Goal: Task Accomplishment & Management: Complete application form

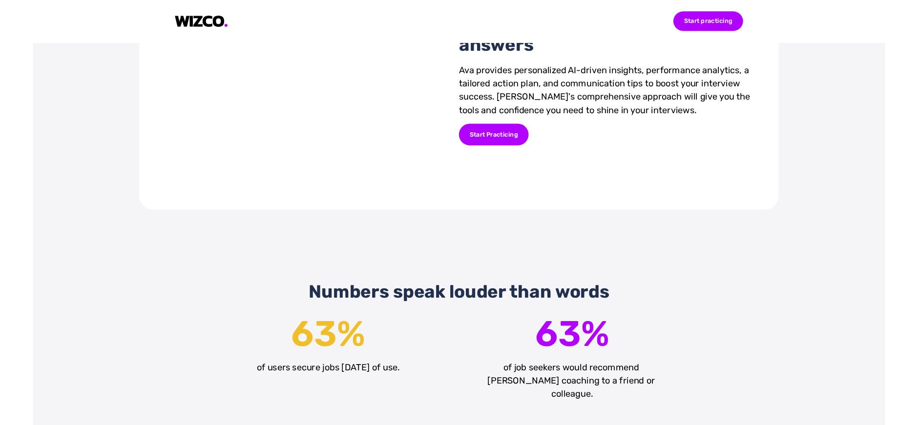
scroll to position [1081, 0]
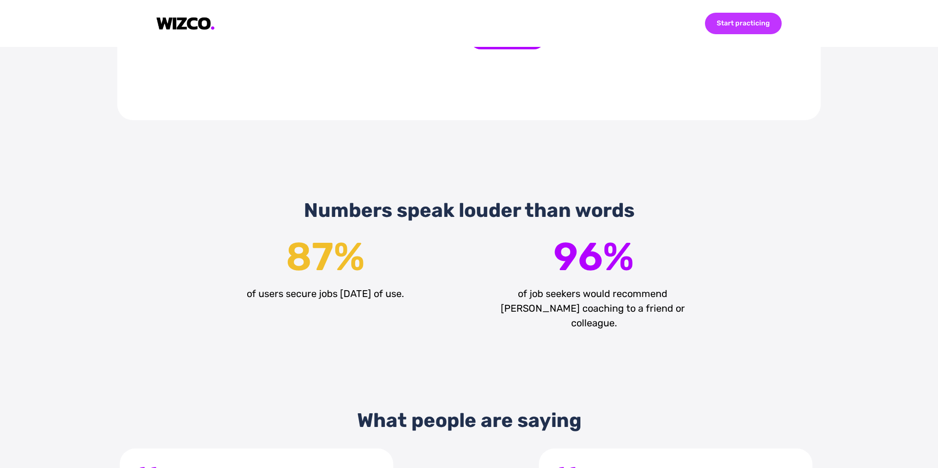
click at [743, 23] on div "Start practicing" at bounding box center [743, 23] width 77 height 21
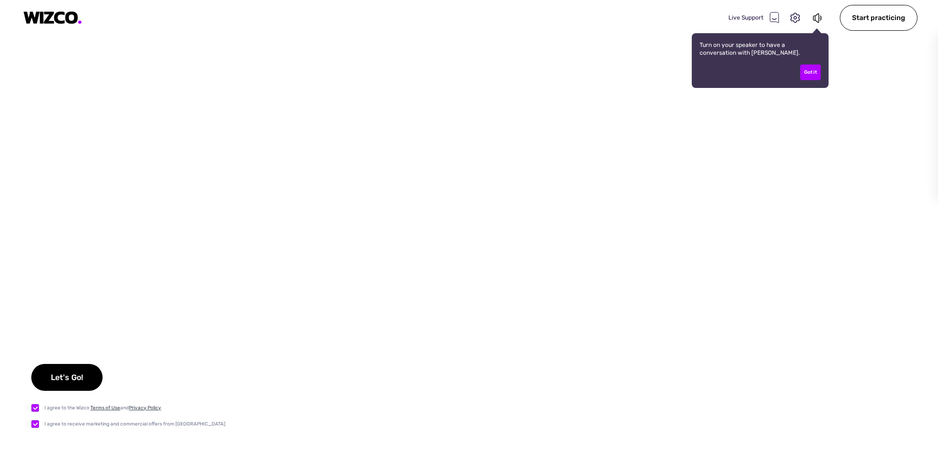
checkbox input "true"
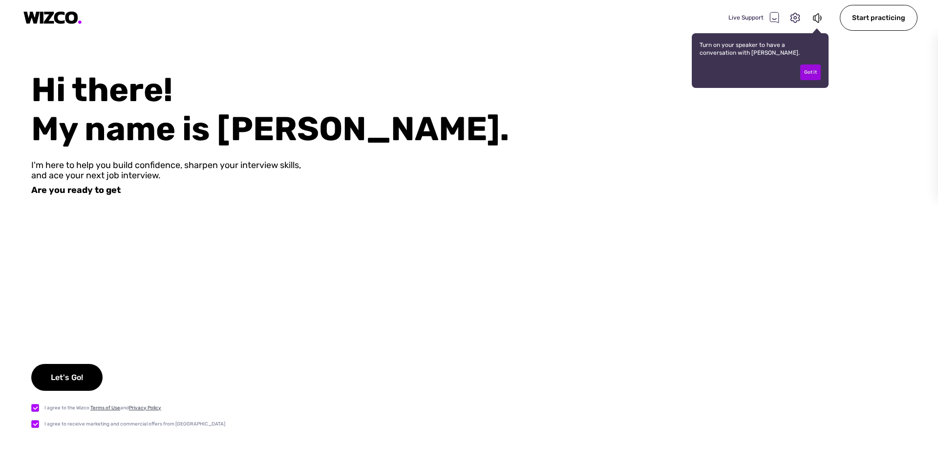
click at [817, 69] on div "Got it" at bounding box center [810, 72] width 21 height 16
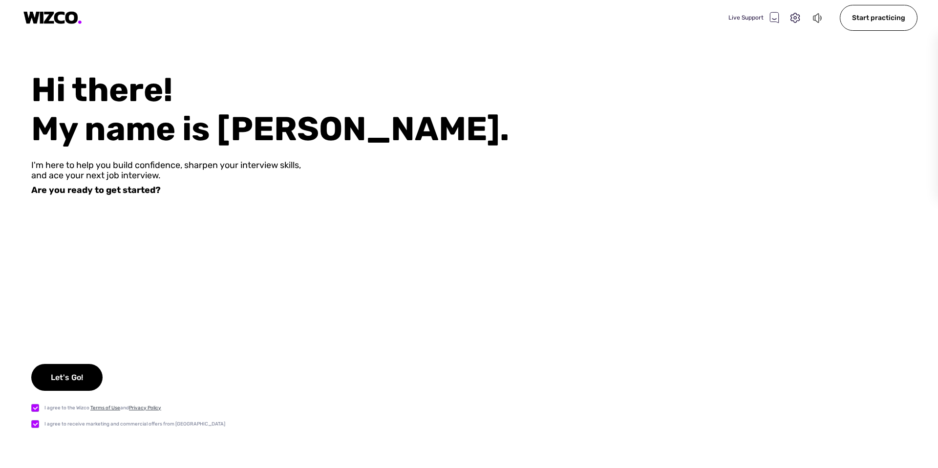
click at [822, 17] on icon at bounding box center [821, 18] width 2 height 5
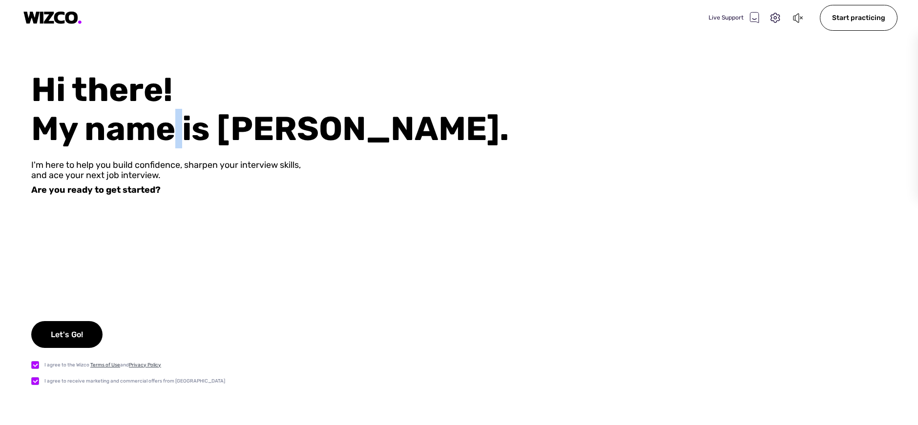
click at [80, 346] on div "Let's Go!" at bounding box center [66, 334] width 71 height 27
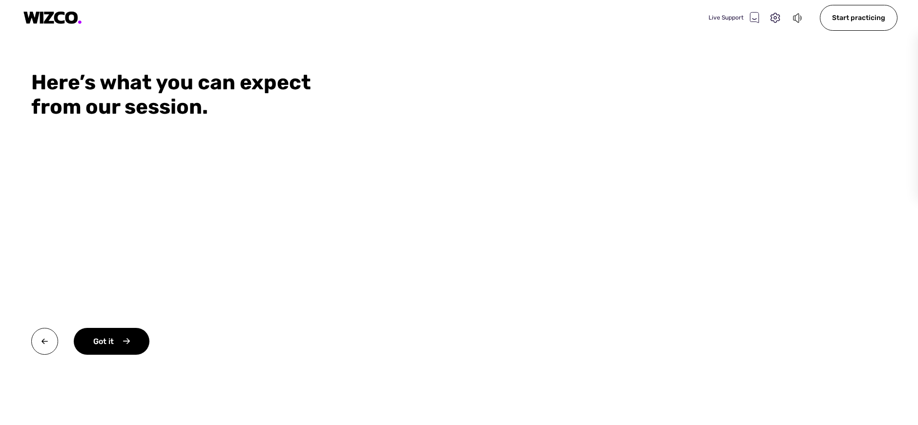
click at [799, 20] on icon at bounding box center [798, 18] width 11 height 12
click at [865, 18] on div "Start practicing" at bounding box center [859, 18] width 78 height 26
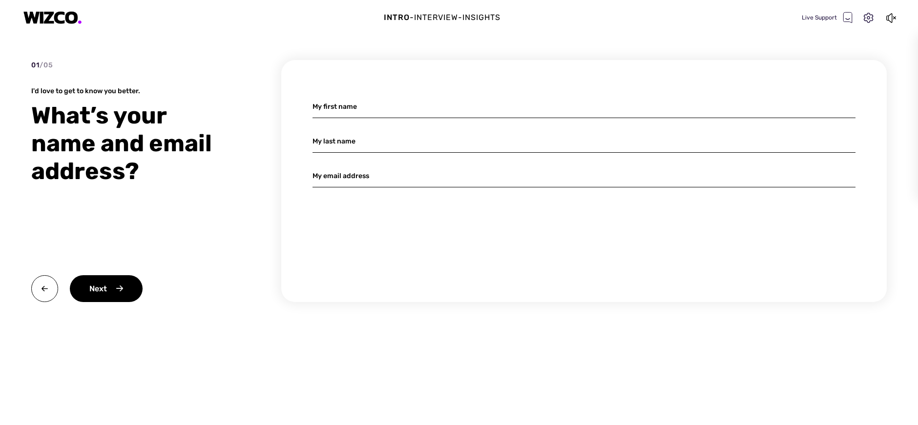
click at [380, 108] on input at bounding box center [584, 106] width 543 height 23
click at [589, 109] on input at bounding box center [584, 106] width 543 height 23
type input "Gustavo"
type input "Machado"
click at [425, 175] on input "gustavomachado.develop@gmial.com" at bounding box center [584, 176] width 543 height 23
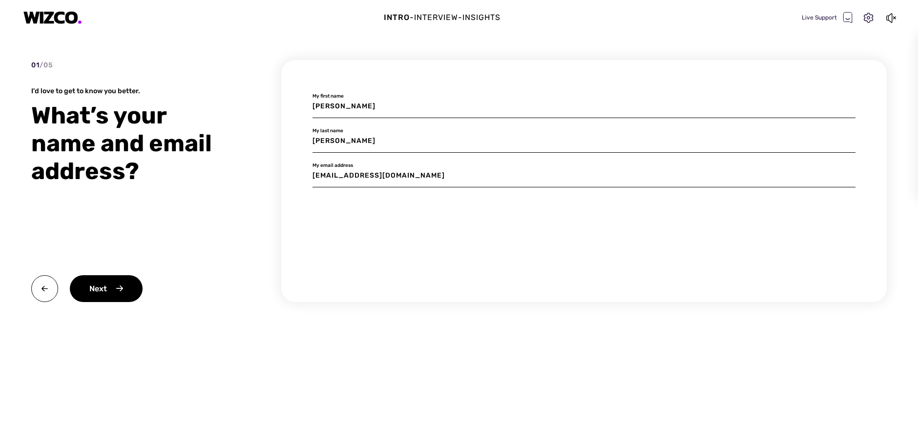
type input "gustavomachado.develop@gmail.com"
click at [99, 284] on div "Next" at bounding box center [106, 289] width 73 height 27
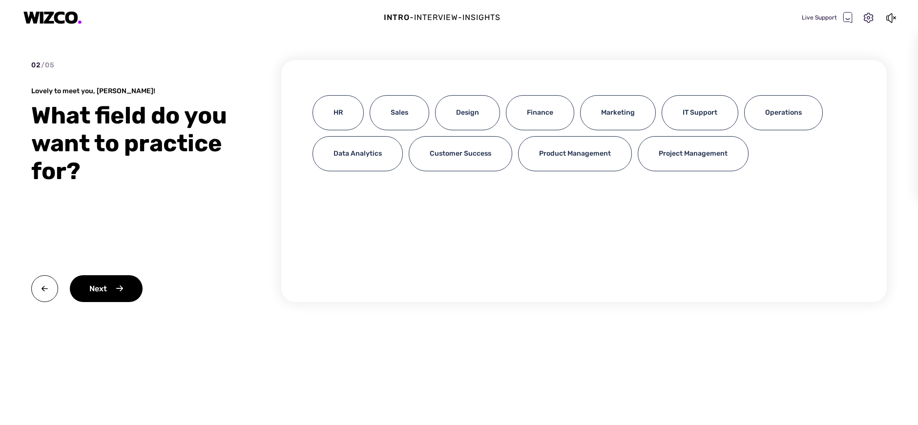
click at [698, 112] on div "IT Support" at bounding box center [700, 112] width 77 height 35
click at [692, 116] on div "IT Support" at bounding box center [700, 112] width 77 height 35
click at [378, 161] on div "Data Analytics" at bounding box center [358, 153] width 90 height 35
click at [726, 120] on div "IT Support" at bounding box center [700, 112] width 77 height 35
click at [100, 294] on div "Next" at bounding box center [106, 289] width 73 height 27
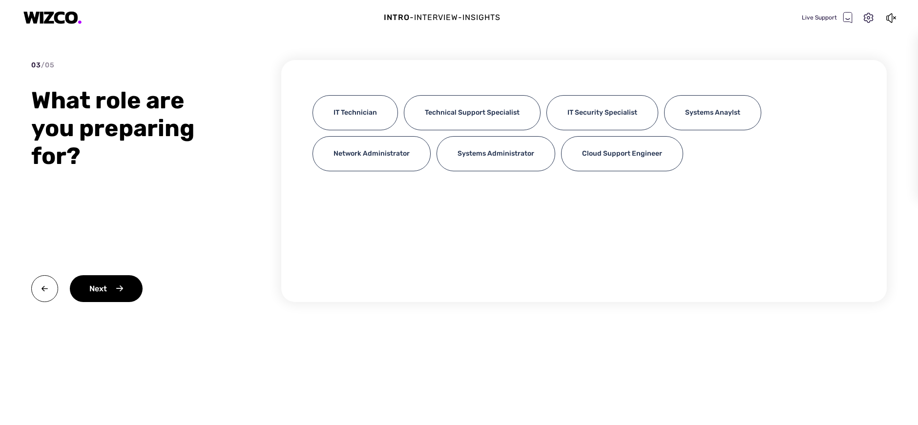
click at [357, 118] on div "IT Technician" at bounding box center [355, 112] width 85 height 35
click at [362, 118] on div "IT Technician" at bounding box center [355, 112] width 85 height 35
click at [440, 112] on div "Technical Support Specialist" at bounding box center [472, 112] width 137 height 35
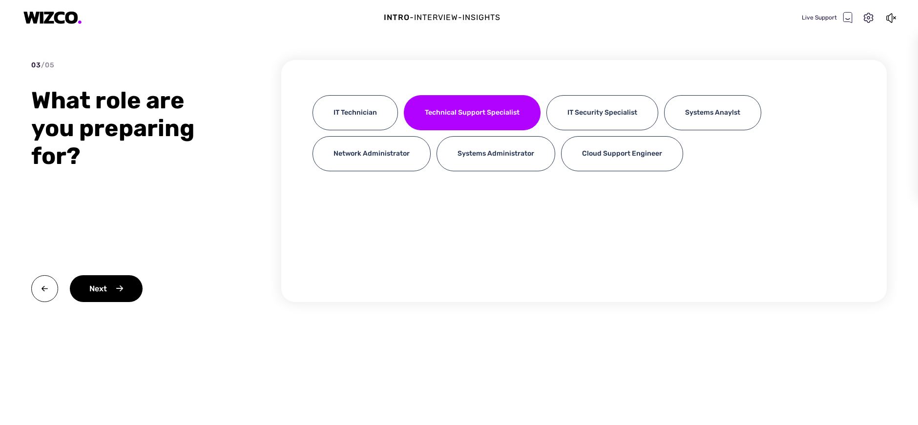
click at [381, 112] on div "IT Technician" at bounding box center [355, 112] width 85 height 35
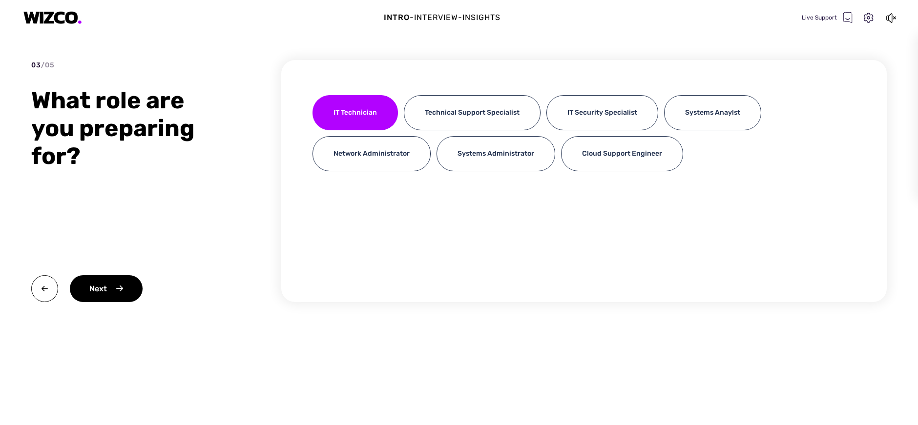
click at [735, 117] on div "Systems Anaylst" at bounding box center [712, 112] width 97 height 35
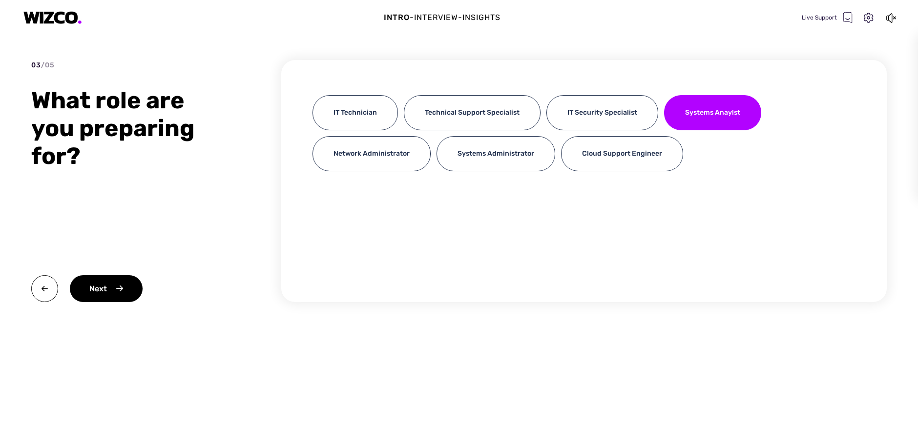
click at [102, 292] on div "Next" at bounding box center [106, 289] width 73 height 27
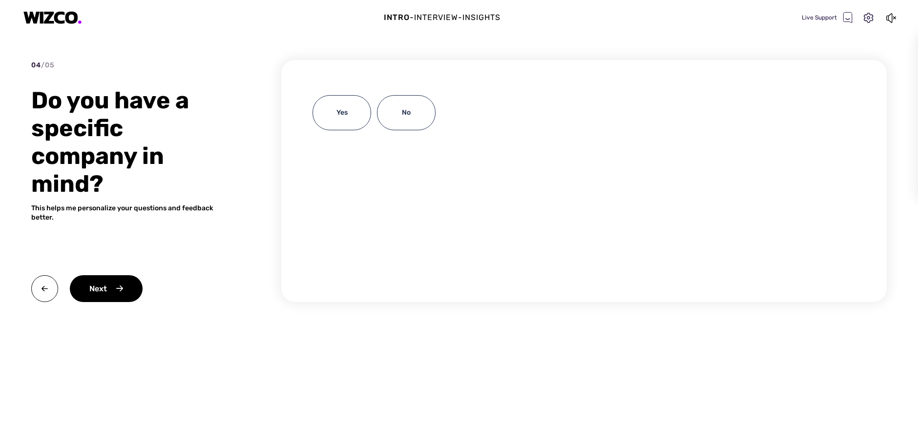
click at [398, 117] on div "No" at bounding box center [406, 112] width 59 height 35
click at [390, 115] on div "No" at bounding box center [406, 112] width 59 height 35
click at [120, 295] on div "Next" at bounding box center [106, 289] width 73 height 27
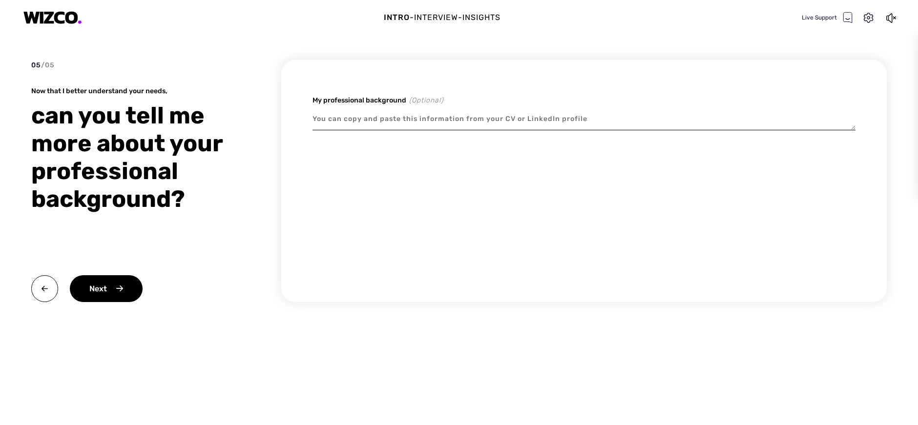
click at [444, 122] on textarea at bounding box center [584, 119] width 543 height 22
type textarea "x"
click at [102, 289] on div "Next" at bounding box center [106, 289] width 73 height 27
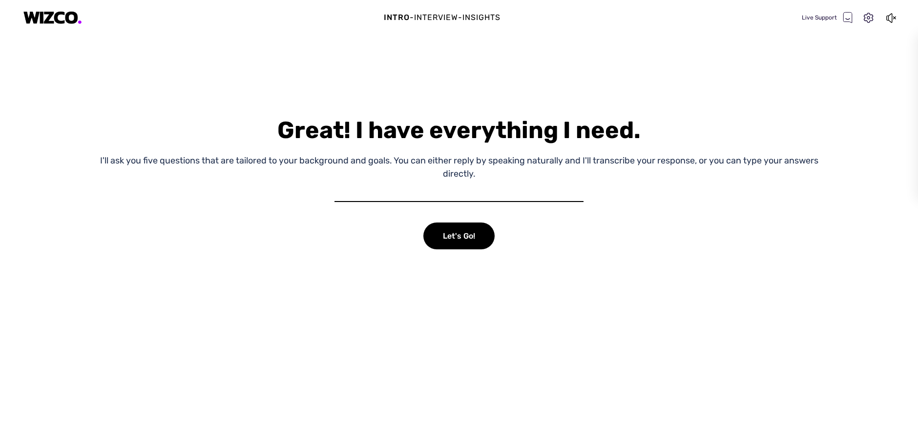
click at [452, 244] on div "Let's Go!" at bounding box center [459, 236] width 71 height 27
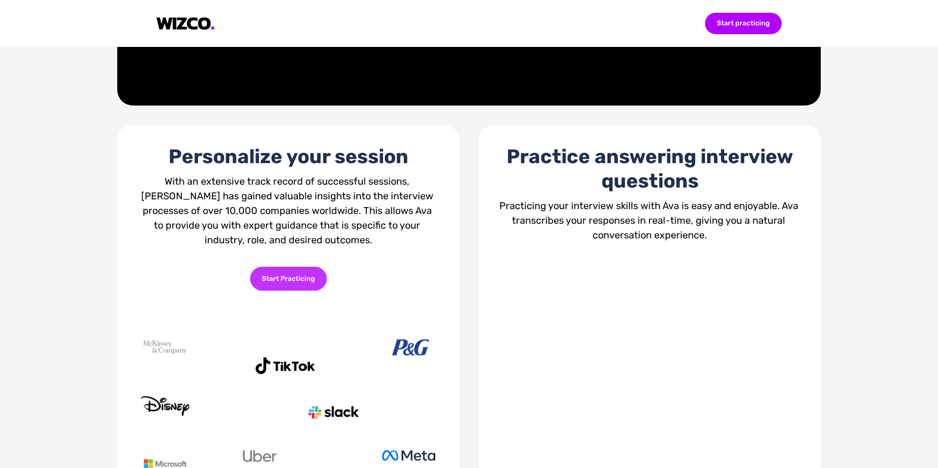
scroll to position [289, 0]
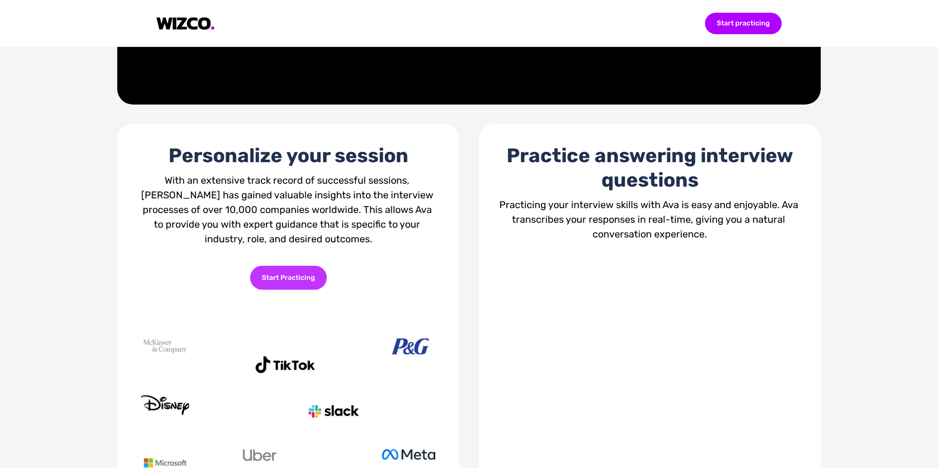
click at [309, 275] on div "Start Practicing" at bounding box center [288, 278] width 77 height 24
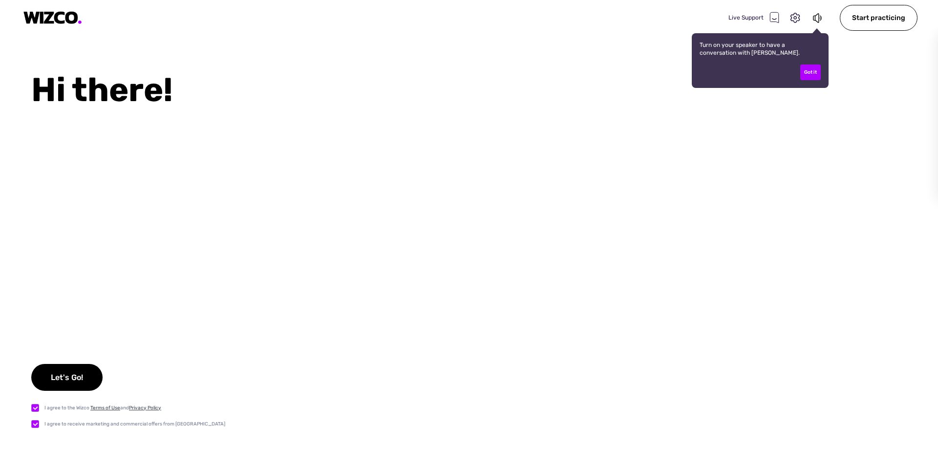
checkbox input "true"
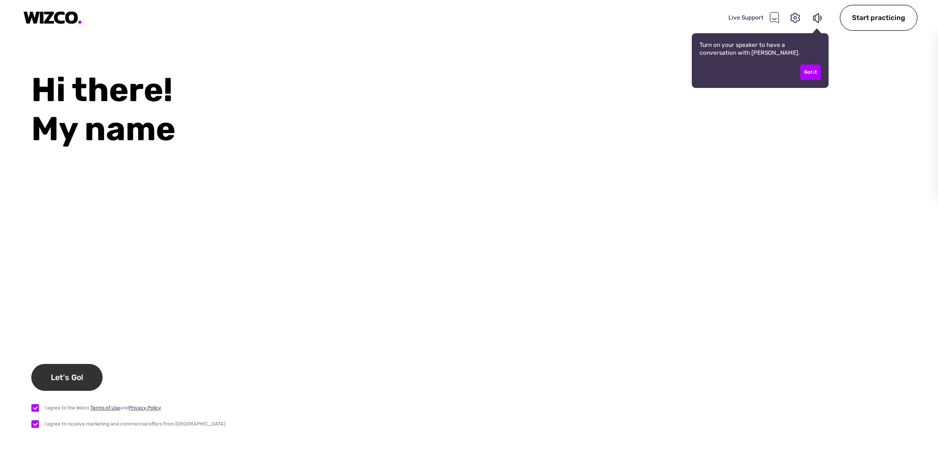
click at [54, 376] on div "Let's Go!" at bounding box center [66, 377] width 71 height 27
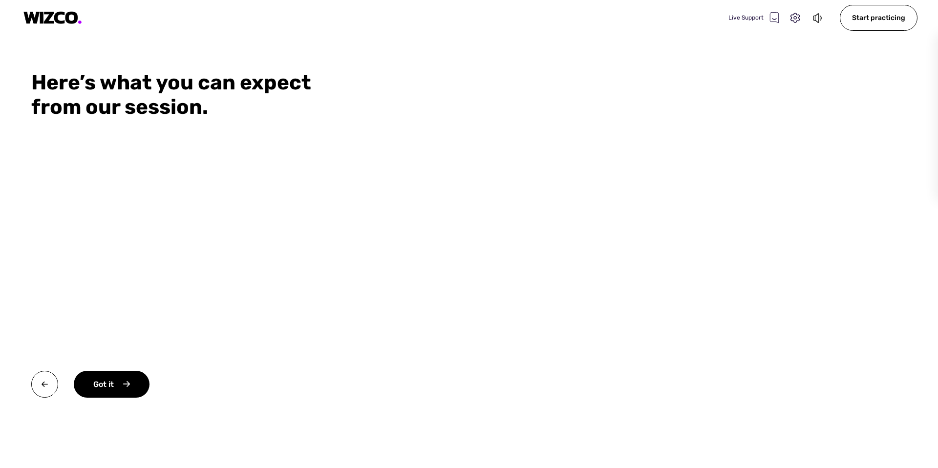
click at [811, 18] on div "Live Support" at bounding box center [776, 18] width 96 height 14
click at [861, 21] on div "Start practicing" at bounding box center [879, 18] width 78 height 26
